Goal: Task Accomplishment & Management: Use online tool/utility

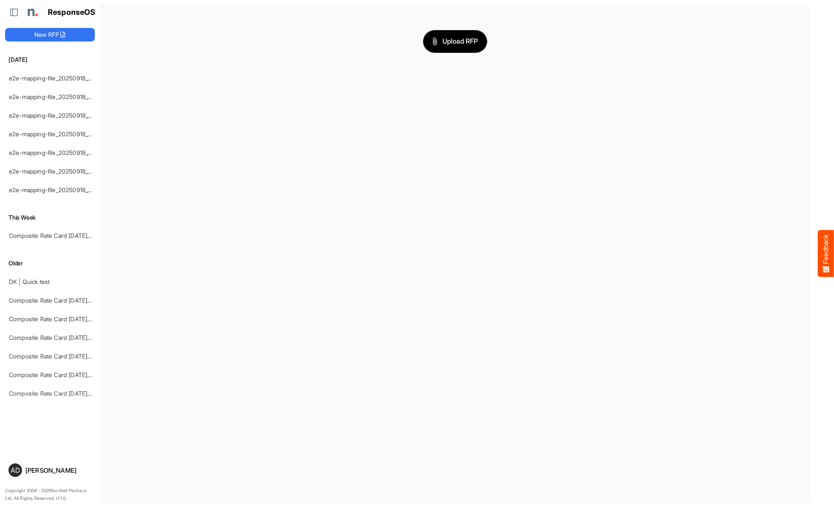
click at [455, 41] on span "Upload RFP" at bounding box center [455, 41] width 46 height 11
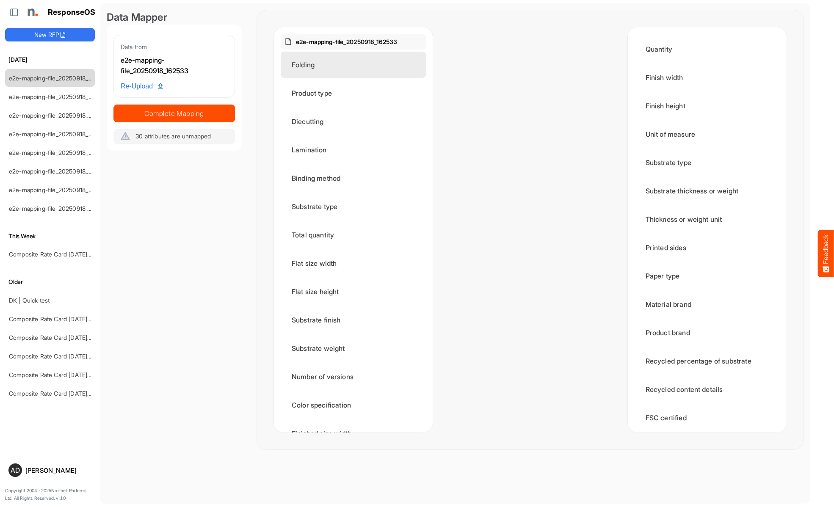
click at [356, 65] on div "Folding" at bounding box center [353, 65] width 145 height 26
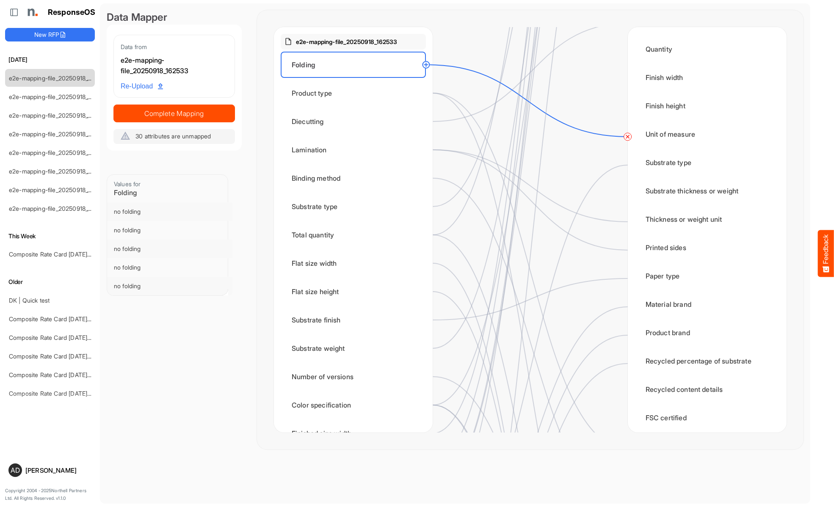
scroll to position [508, 0]
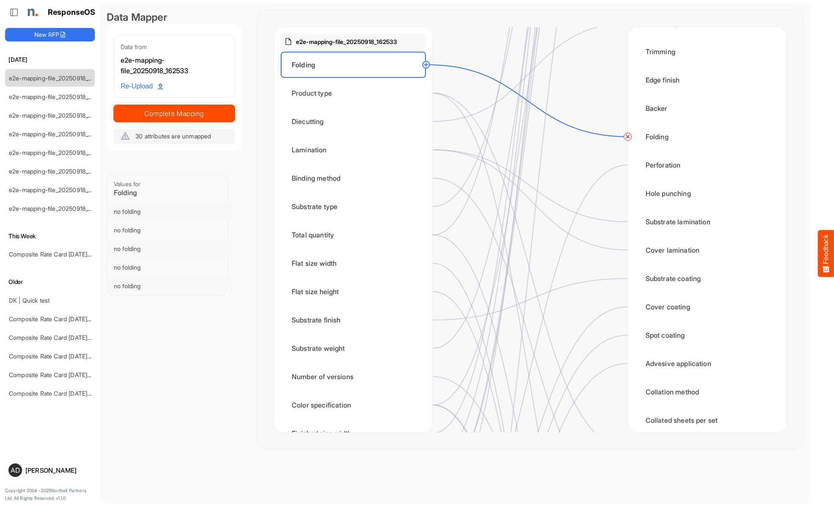
click at [628, 137] on circle at bounding box center [628, 137] width 10 height 10
click at [356, 93] on div "Product type" at bounding box center [353, 93] width 145 height 26
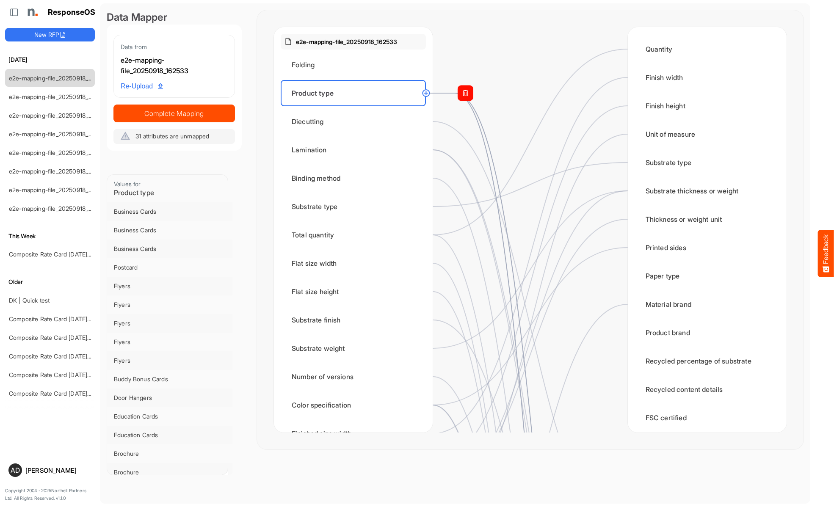
scroll to position [847, 0]
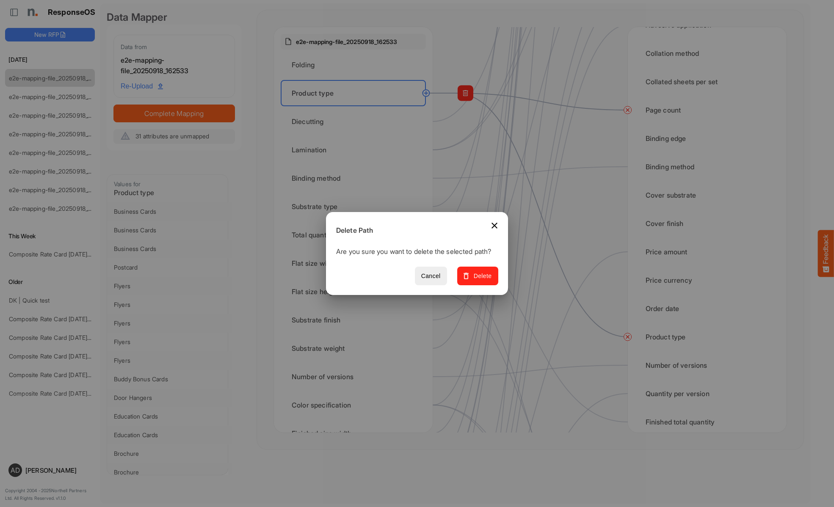
click at [481, 281] on span "Delete" at bounding box center [478, 276] width 28 height 11
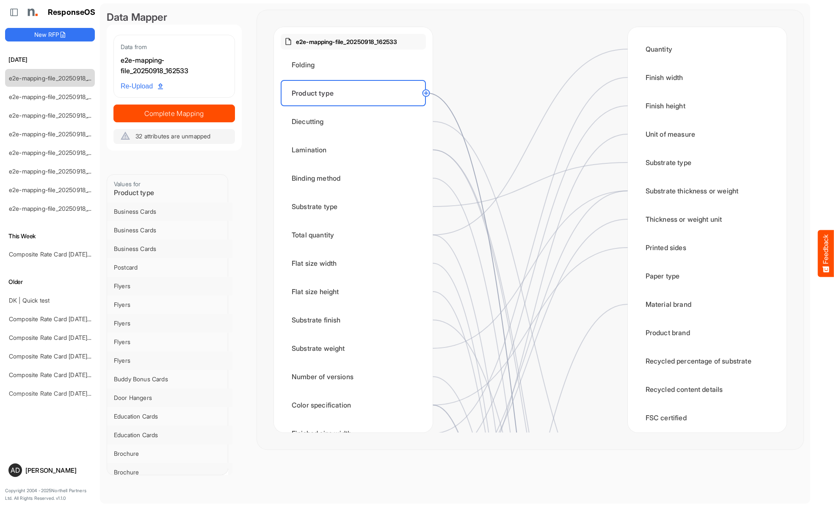
scroll to position [678, 0]
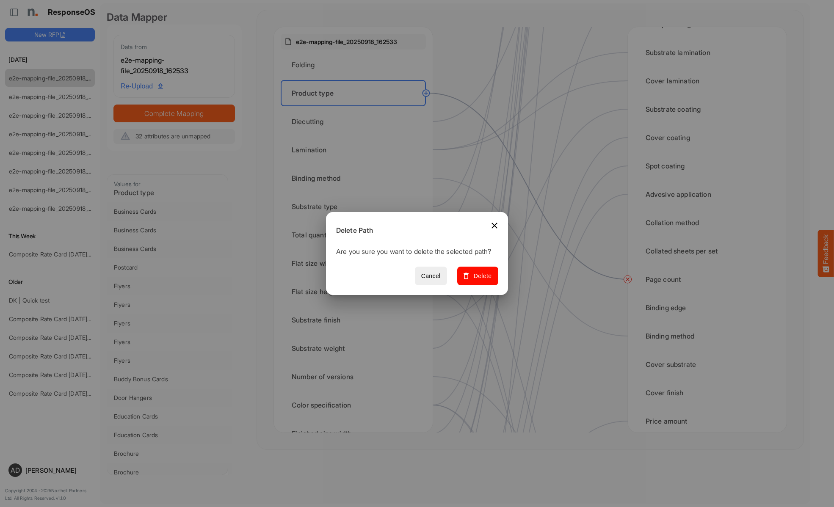
click at [481, 281] on span "Delete" at bounding box center [478, 276] width 28 height 11
click at [356, 122] on div "Diecutting" at bounding box center [353, 121] width 145 height 26
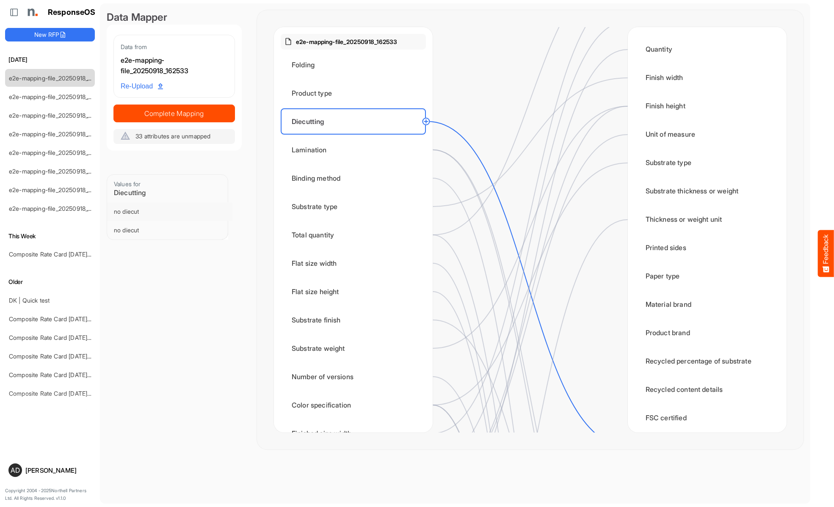
scroll to position [254, 0]
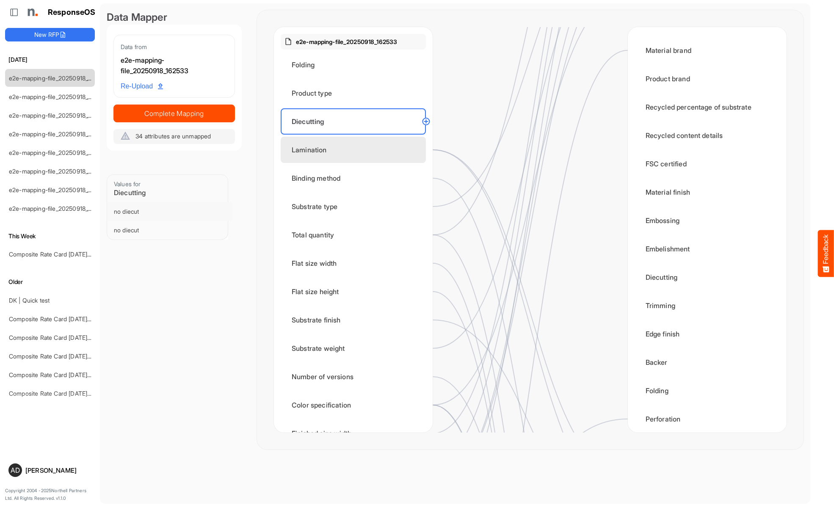
click at [356, 150] on div "Lamination" at bounding box center [353, 150] width 145 height 26
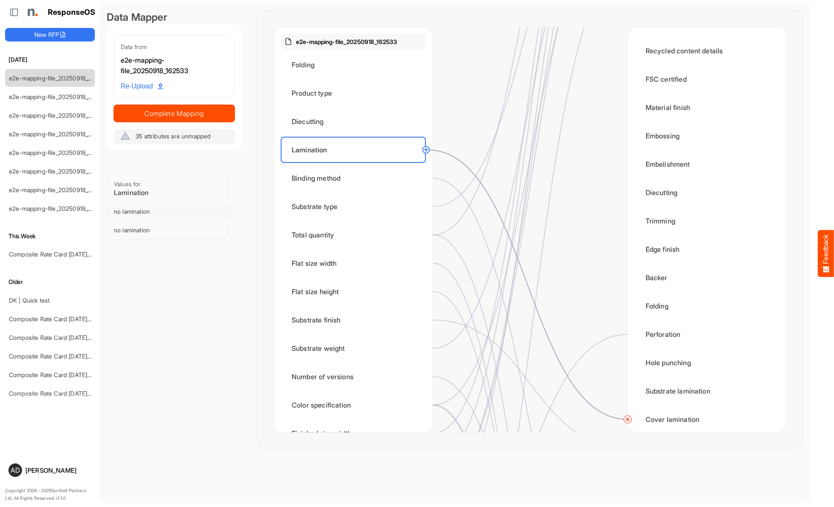
scroll to position [339, 0]
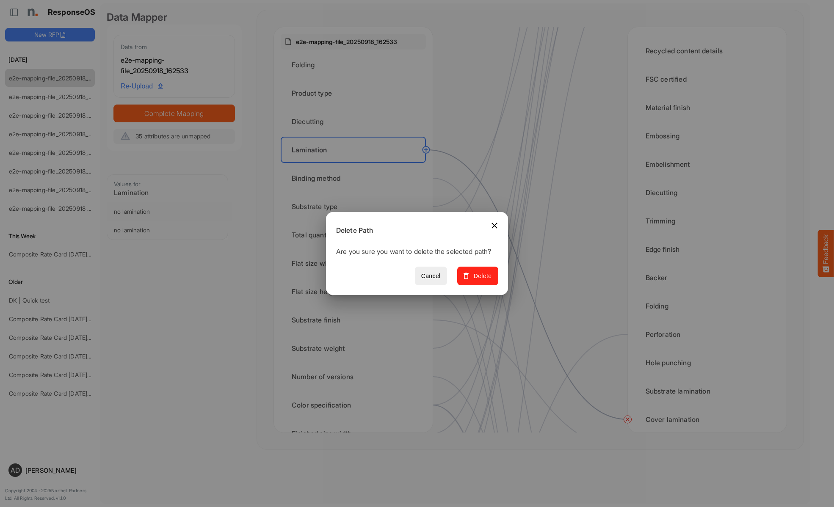
click at [481, 281] on span "Delete" at bounding box center [478, 276] width 28 height 11
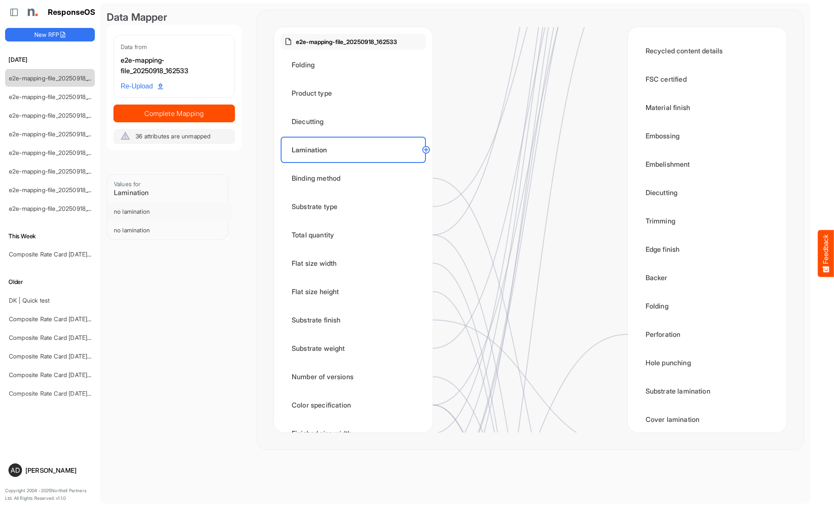
click at [356, 178] on div "Binding method" at bounding box center [353, 178] width 145 height 26
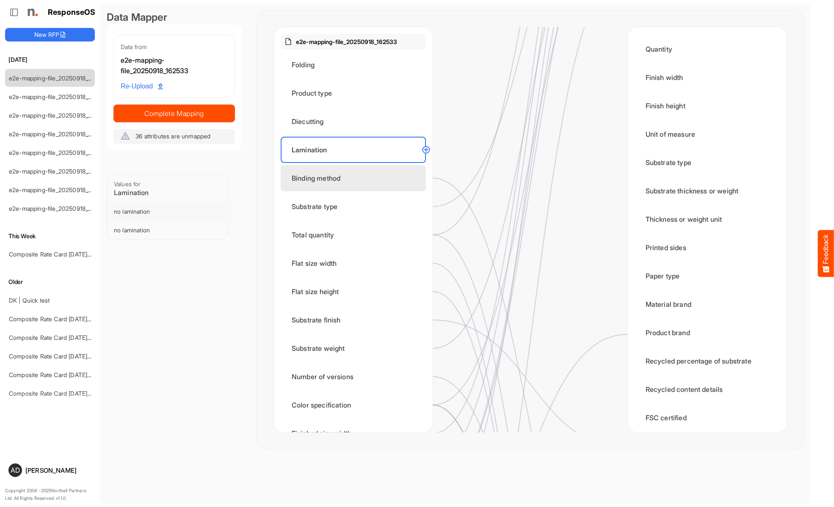
scroll to position [593, 0]
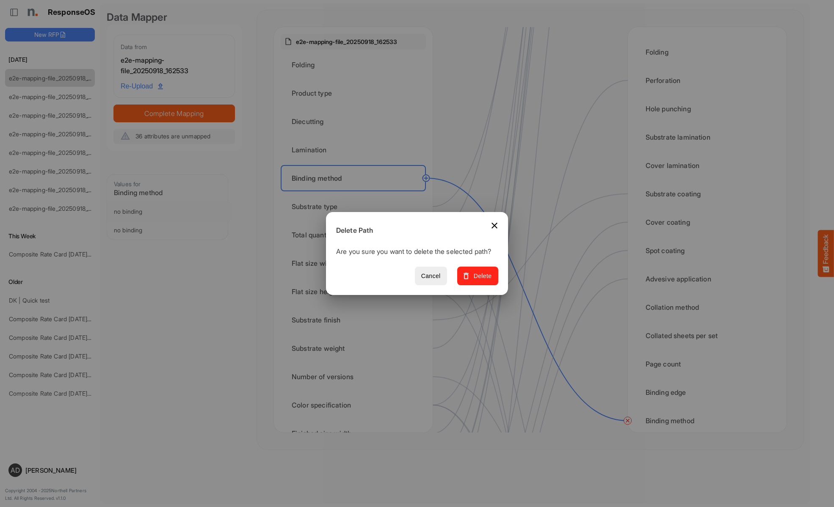
click at [481, 281] on span "Delete" at bounding box center [478, 276] width 28 height 11
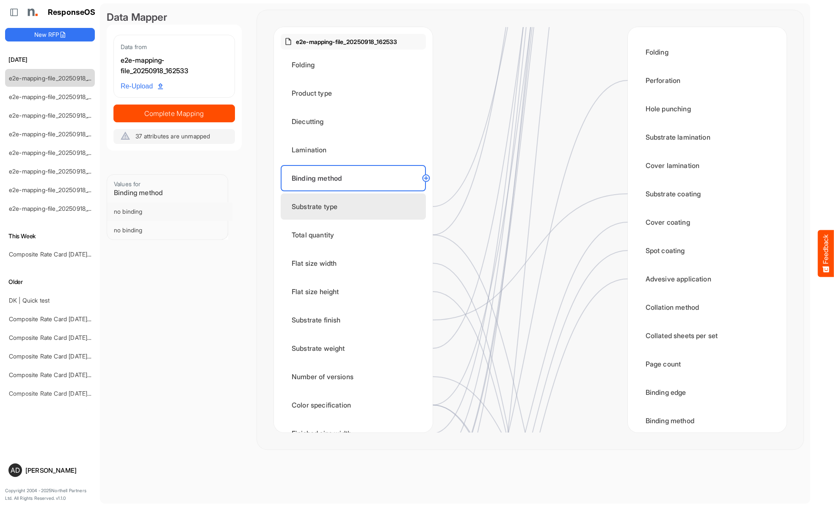
click at [356, 207] on div "Substrate type" at bounding box center [353, 207] width 145 height 26
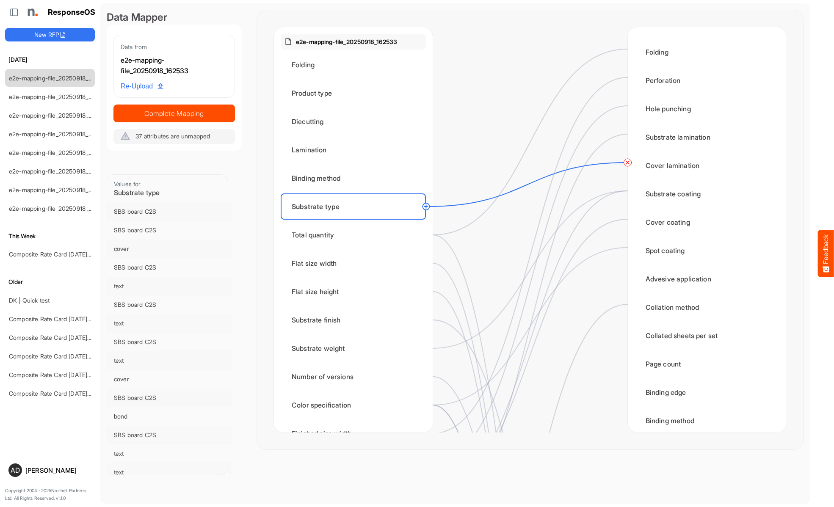
scroll to position [0, 0]
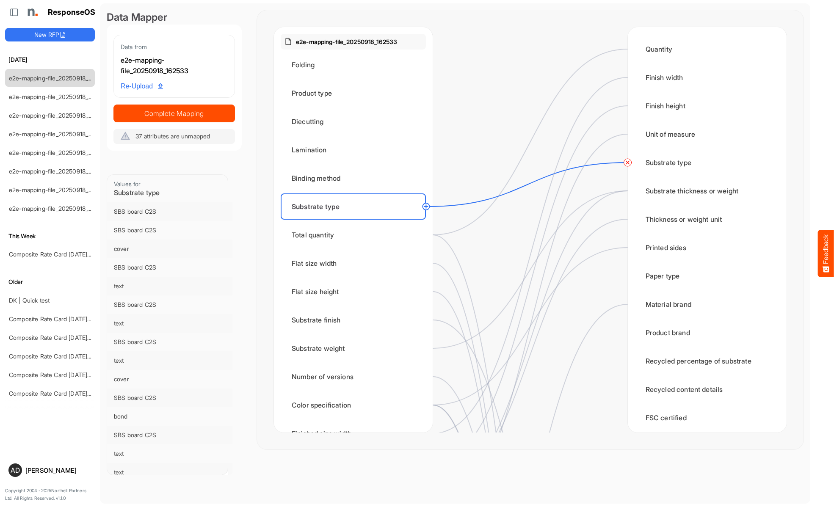
click at [628, 163] on circle at bounding box center [628, 163] width 10 height 10
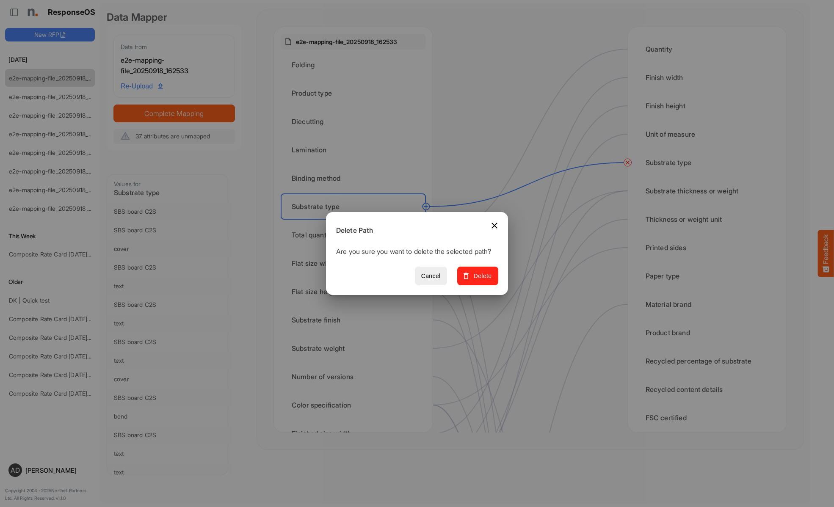
click at [481, 281] on span "Delete" at bounding box center [478, 276] width 28 height 11
click at [356, 235] on div "Total quantity" at bounding box center [353, 235] width 145 height 26
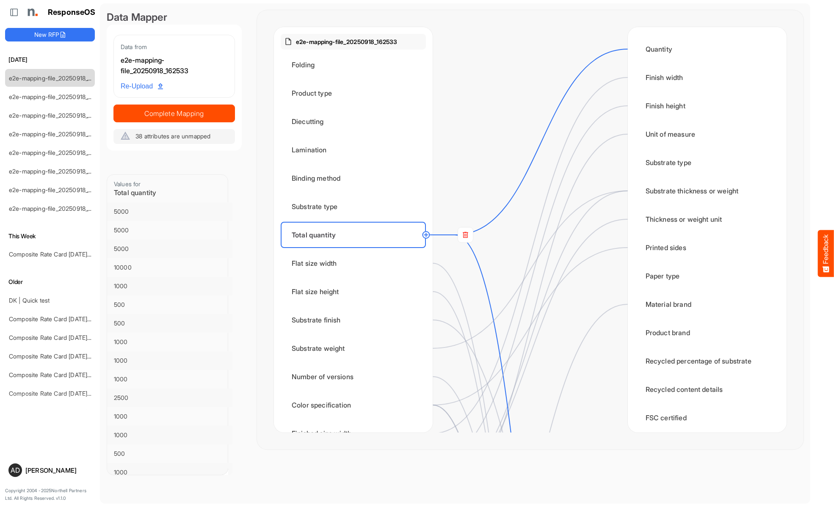
click at [466, 235] on rect at bounding box center [465, 234] width 15 height 15
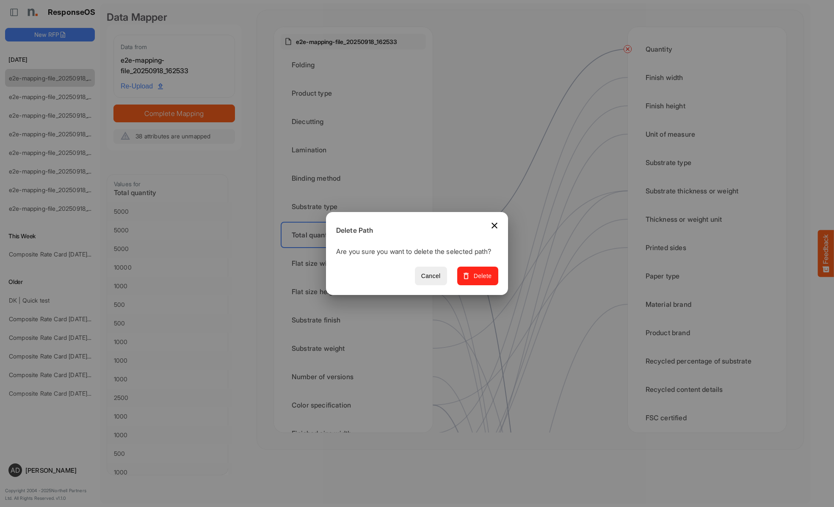
click at [481, 281] on span "Delete" at bounding box center [478, 276] width 28 height 11
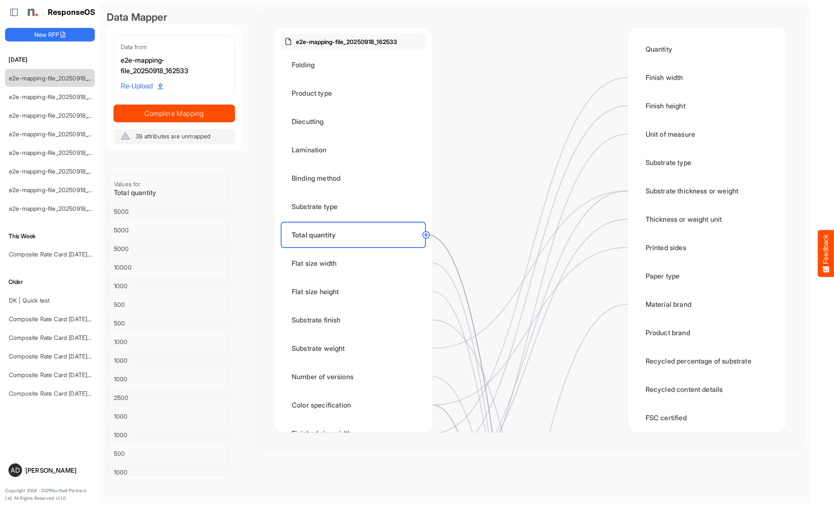
scroll to position [932, 0]
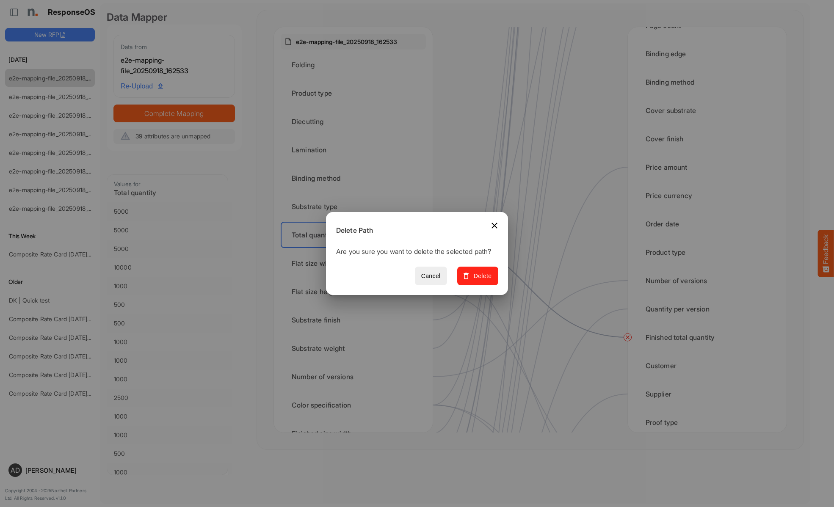
click at [481, 281] on span "Delete" at bounding box center [478, 276] width 28 height 11
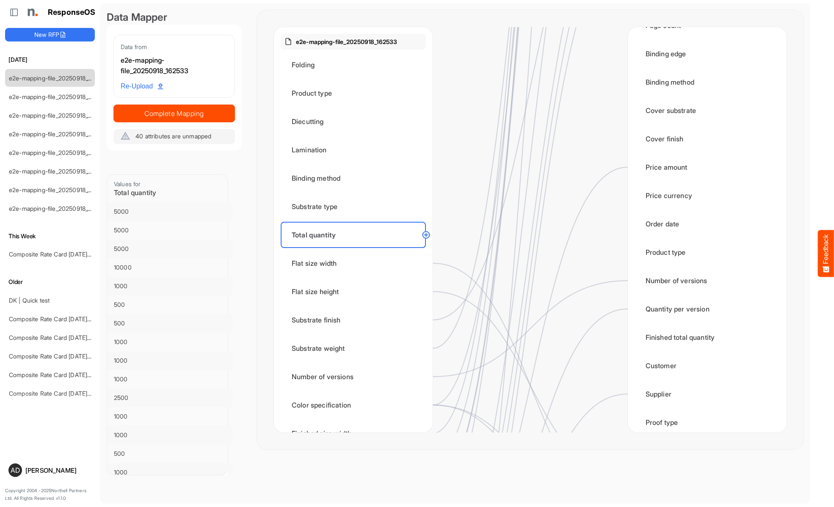
click at [356, 263] on div "Flat size width" at bounding box center [353, 263] width 145 height 26
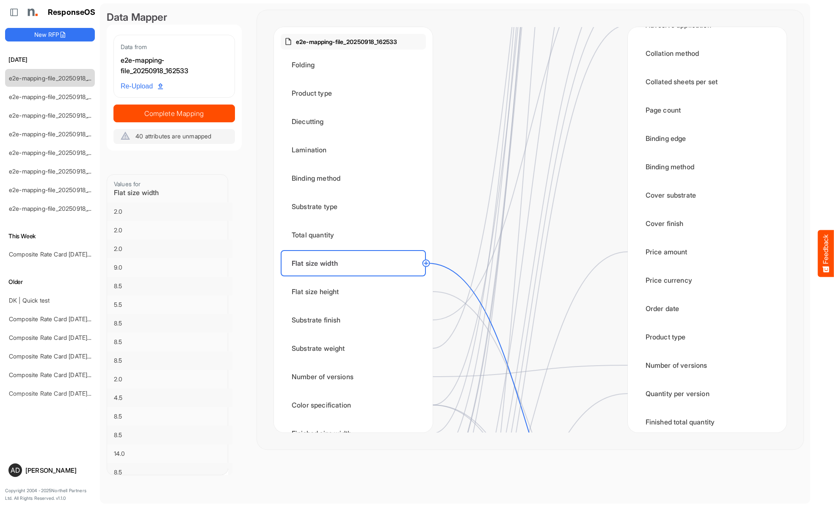
scroll to position [1017, 0]
click at [356, 292] on div "Flat size height" at bounding box center [353, 292] width 145 height 26
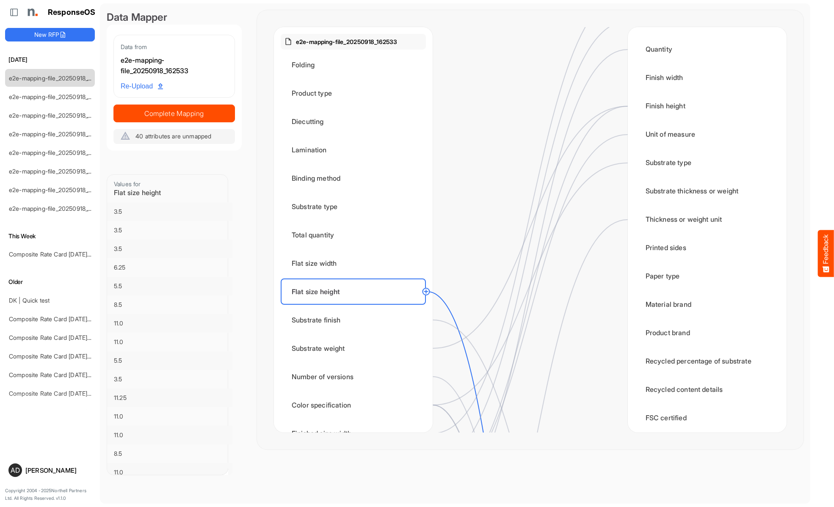
scroll to position [1101, 0]
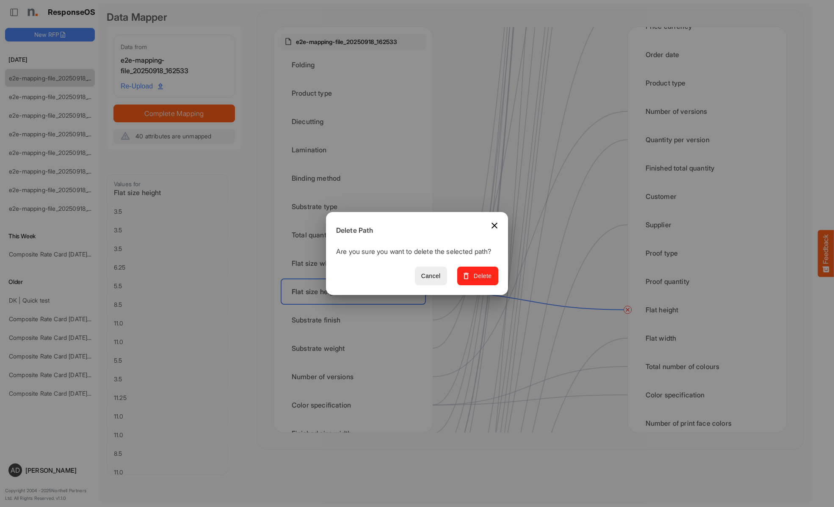
click at [481, 281] on span "Delete" at bounding box center [478, 276] width 28 height 11
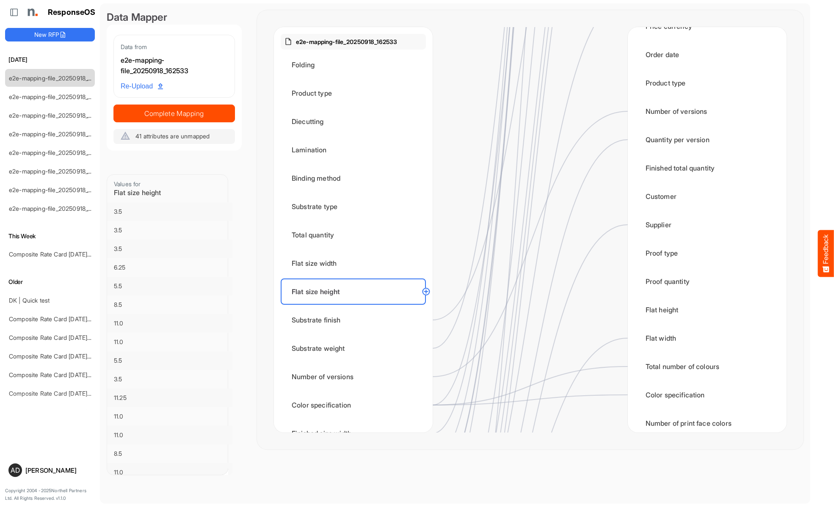
click at [356, 320] on div "Substrate finish" at bounding box center [353, 320] width 145 height 26
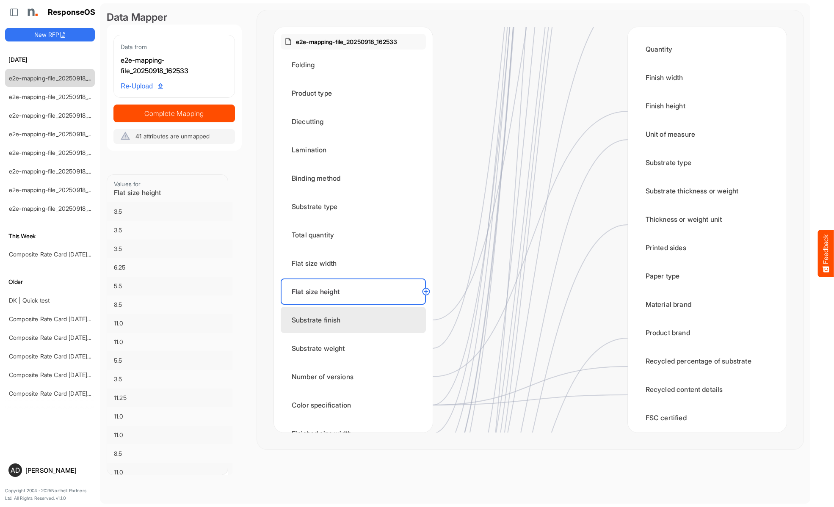
scroll to position [508, 0]
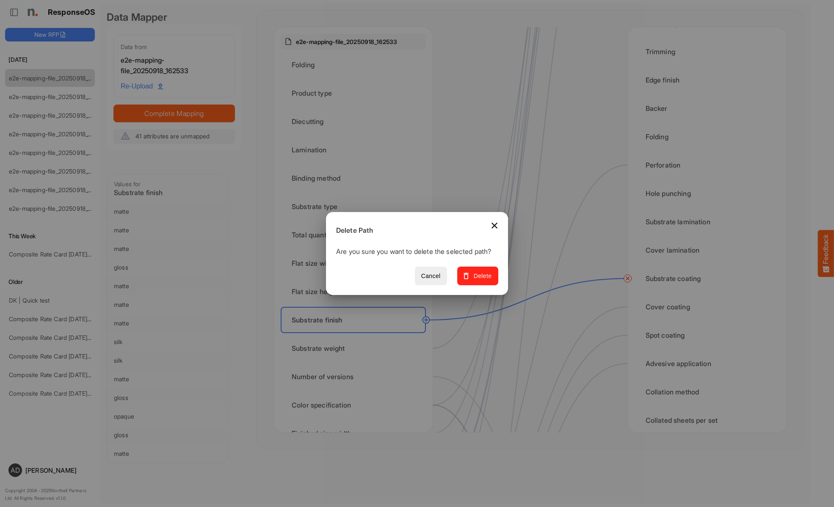
click at [481, 281] on span "Delete" at bounding box center [478, 276] width 28 height 11
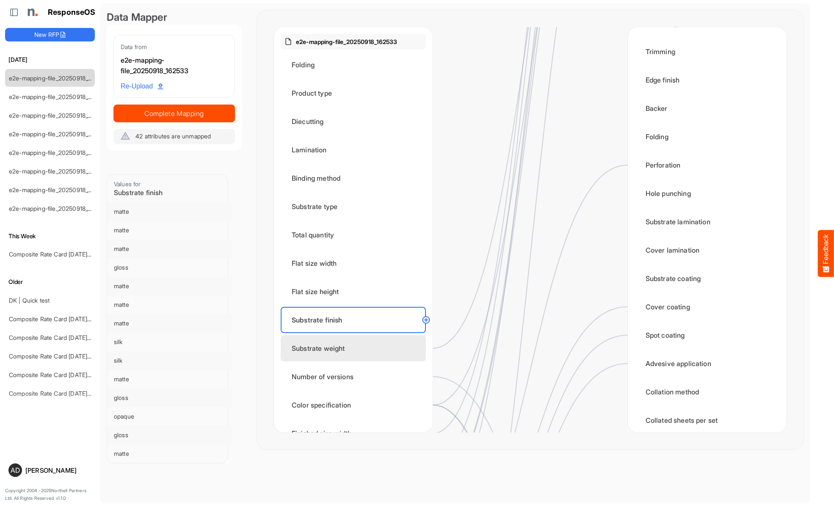
click at [356, 349] on div "Substrate weight" at bounding box center [353, 348] width 145 height 26
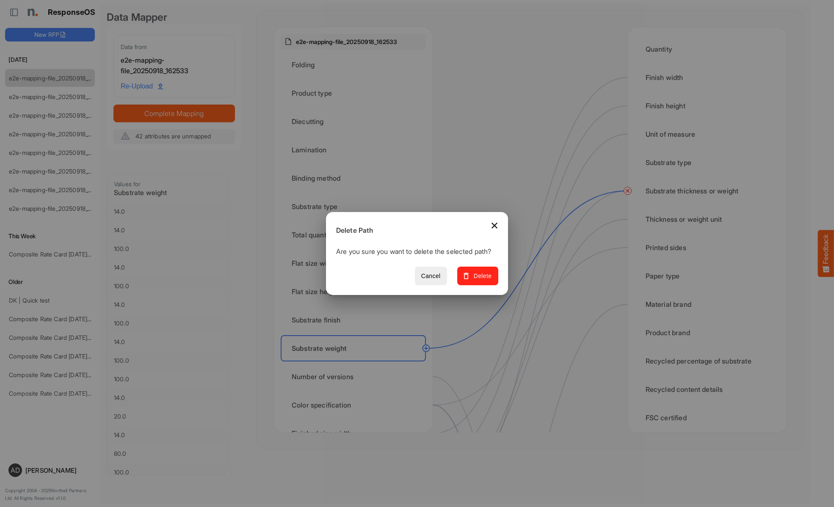
click at [481, 281] on span "Delete" at bounding box center [478, 276] width 28 height 11
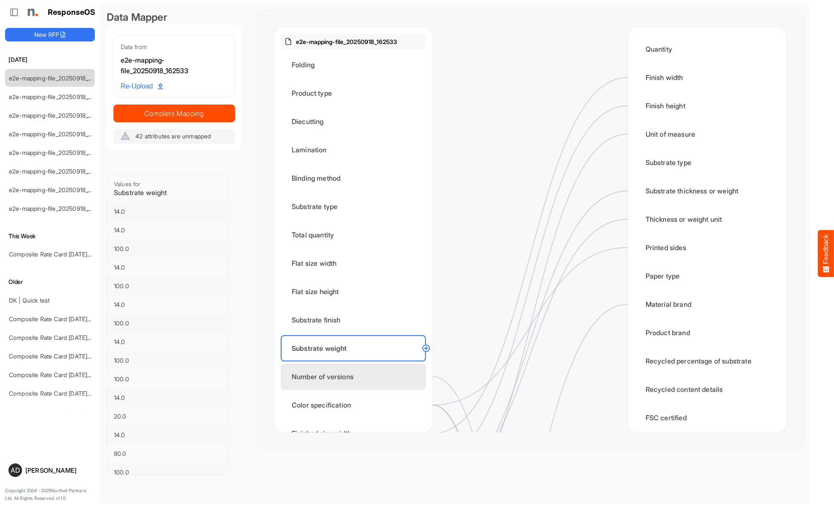
click at [356, 377] on div "Number of versions" at bounding box center [353, 377] width 145 height 26
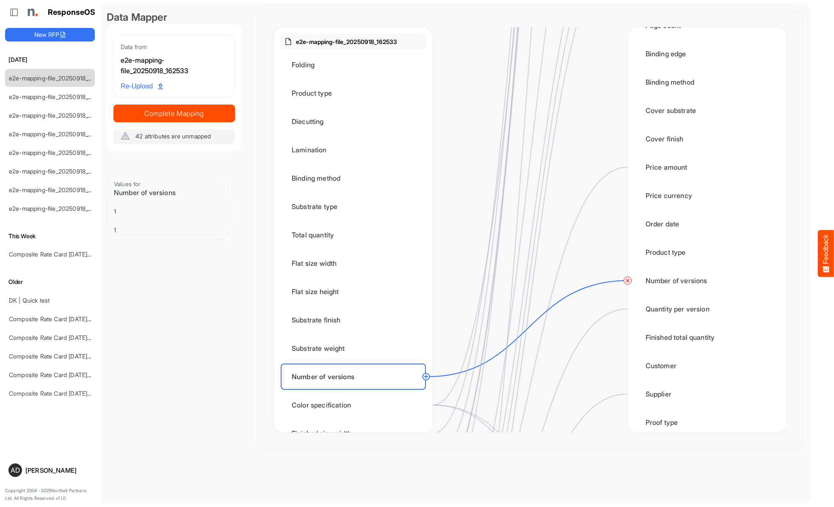
click at [628, 281] on circle at bounding box center [628, 281] width 10 height 10
click at [356, 405] on div "Color specification" at bounding box center [353, 405] width 145 height 26
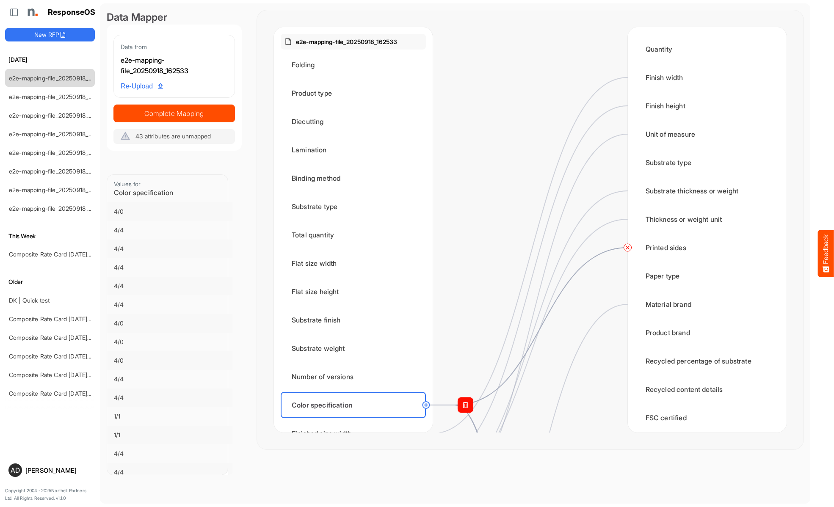
scroll to position [1186, 0]
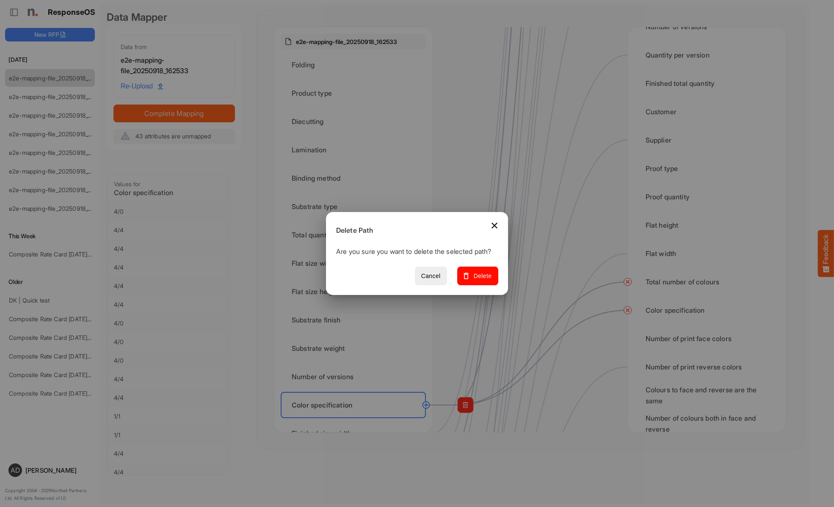
click at [481, 281] on span "Delete" at bounding box center [478, 276] width 28 height 11
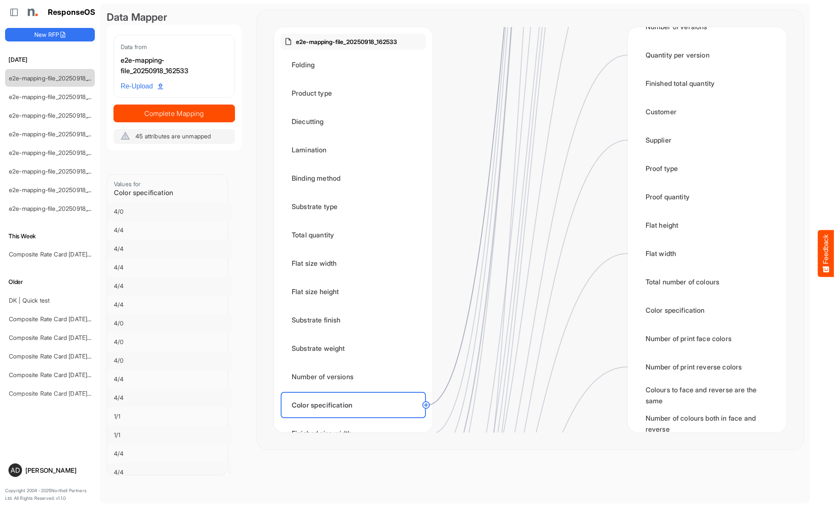
scroll to position [0, 0]
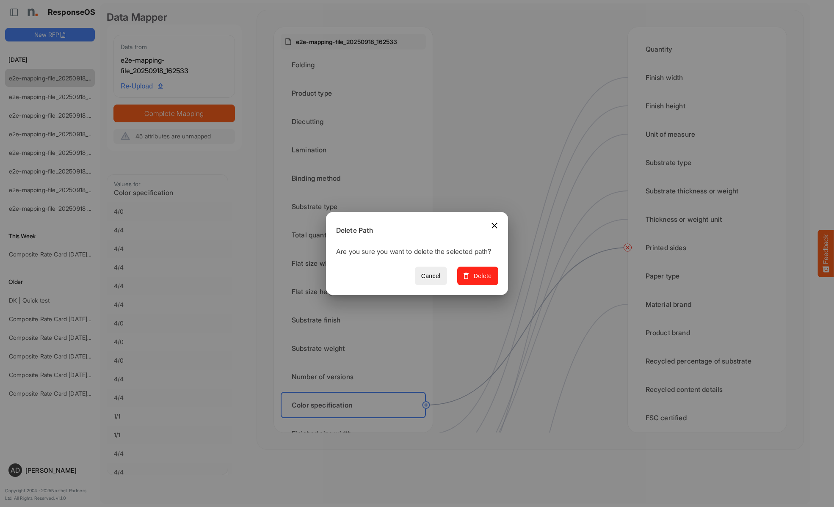
click at [481, 281] on span "Delete" at bounding box center [478, 276] width 28 height 11
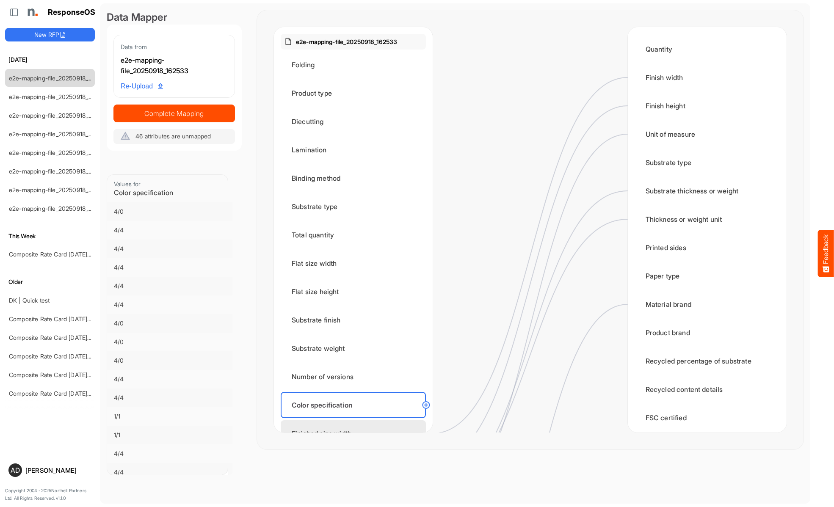
click at [356, 421] on div "Finished size width" at bounding box center [353, 434] width 145 height 26
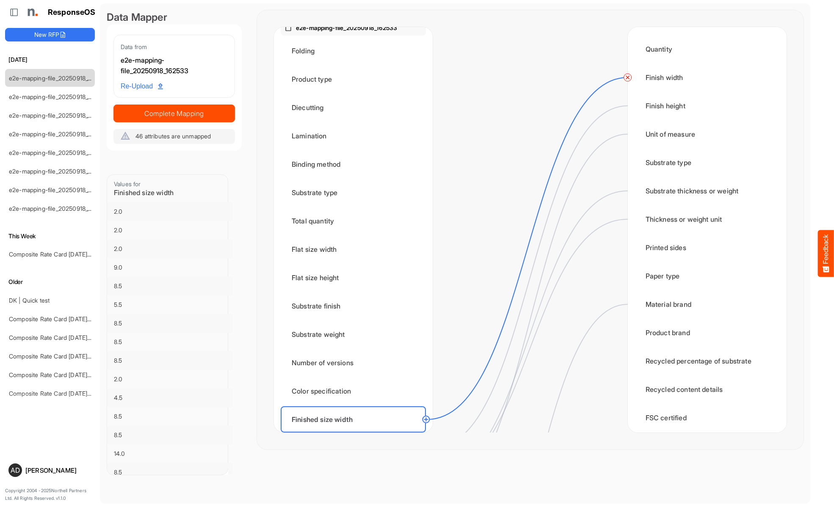
click at [628, 78] on circle at bounding box center [628, 77] width 10 height 10
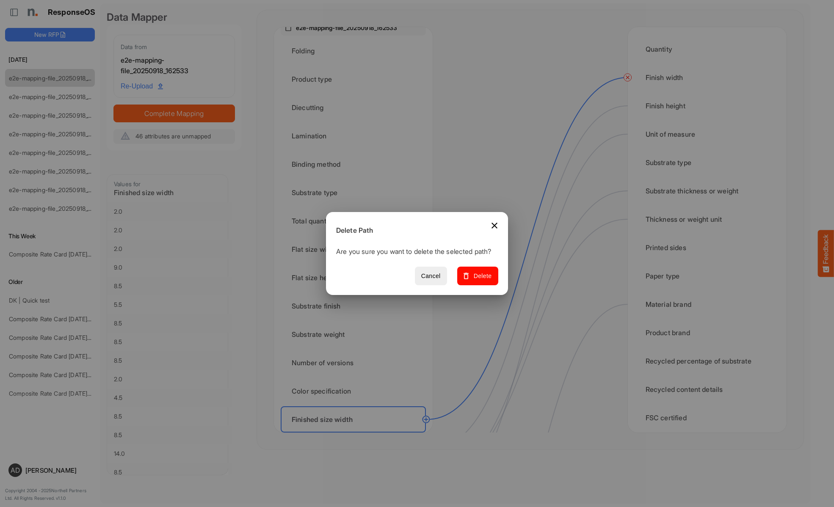
click at [481, 281] on span "Delete" at bounding box center [478, 276] width 28 height 11
click at [356, 435] on div "Finished size height" at bounding box center [353, 448] width 145 height 26
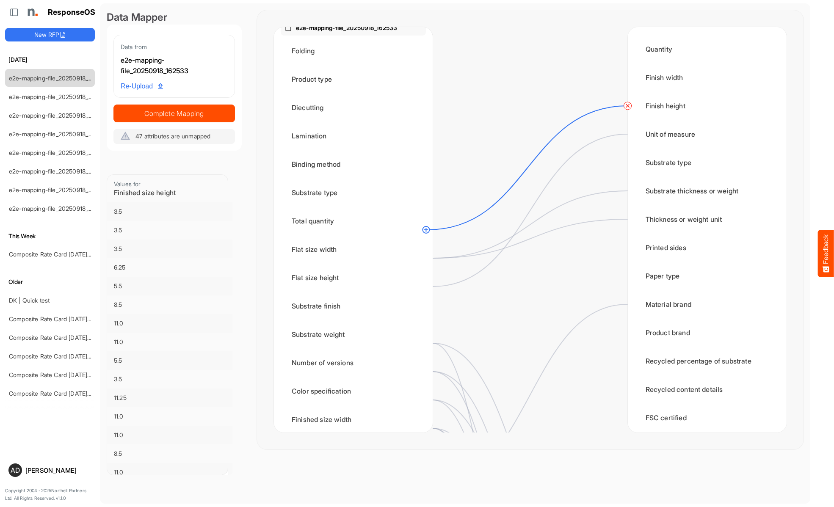
scroll to position [232, 0]
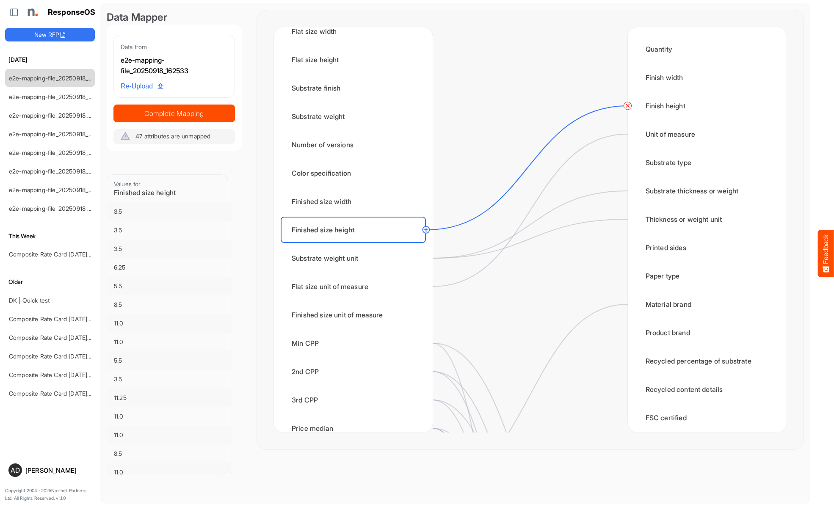
click at [628, 106] on circle at bounding box center [628, 106] width 10 height 10
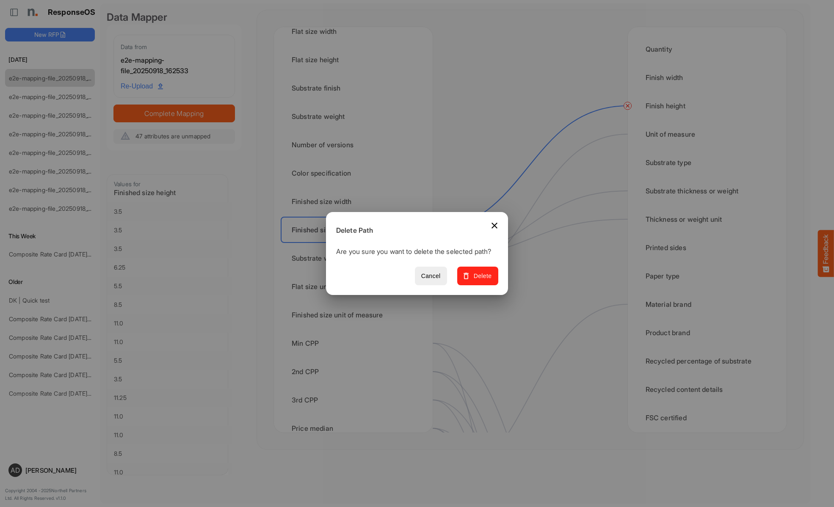
click at [481, 281] on span "Delete" at bounding box center [478, 276] width 28 height 11
click at [356, 258] on div "Substrate weight unit" at bounding box center [353, 258] width 145 height 26
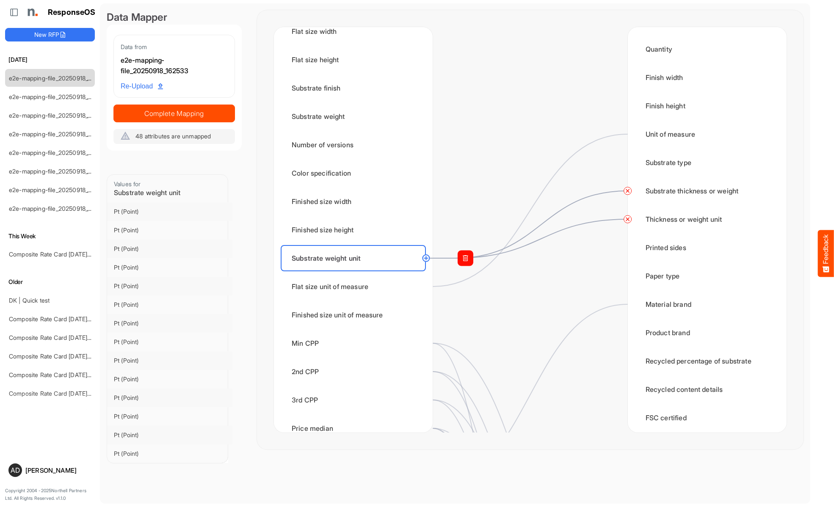
click at [628, 219] on circle at bounding box center [628, 219] width 10 height 10
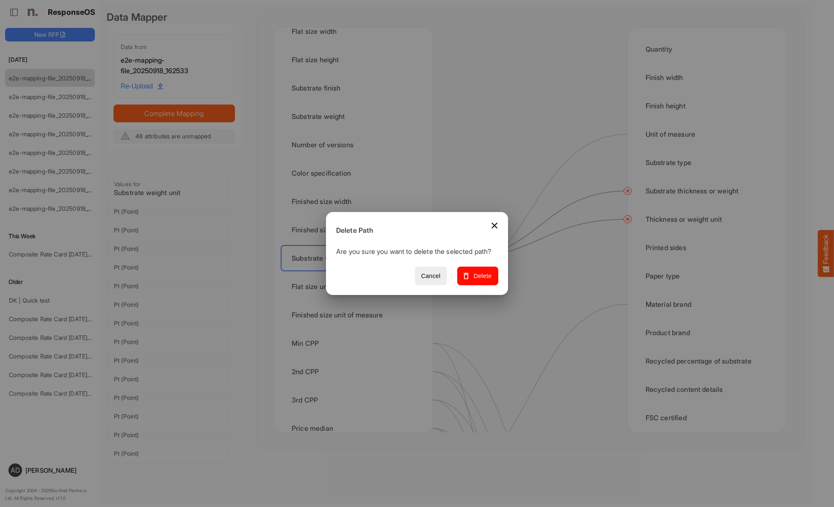
click at [481, 281] on span "Delete" at bounding box center [478, 276] width 28 height 11
